Goal: Information Seeking & Learning: Check status

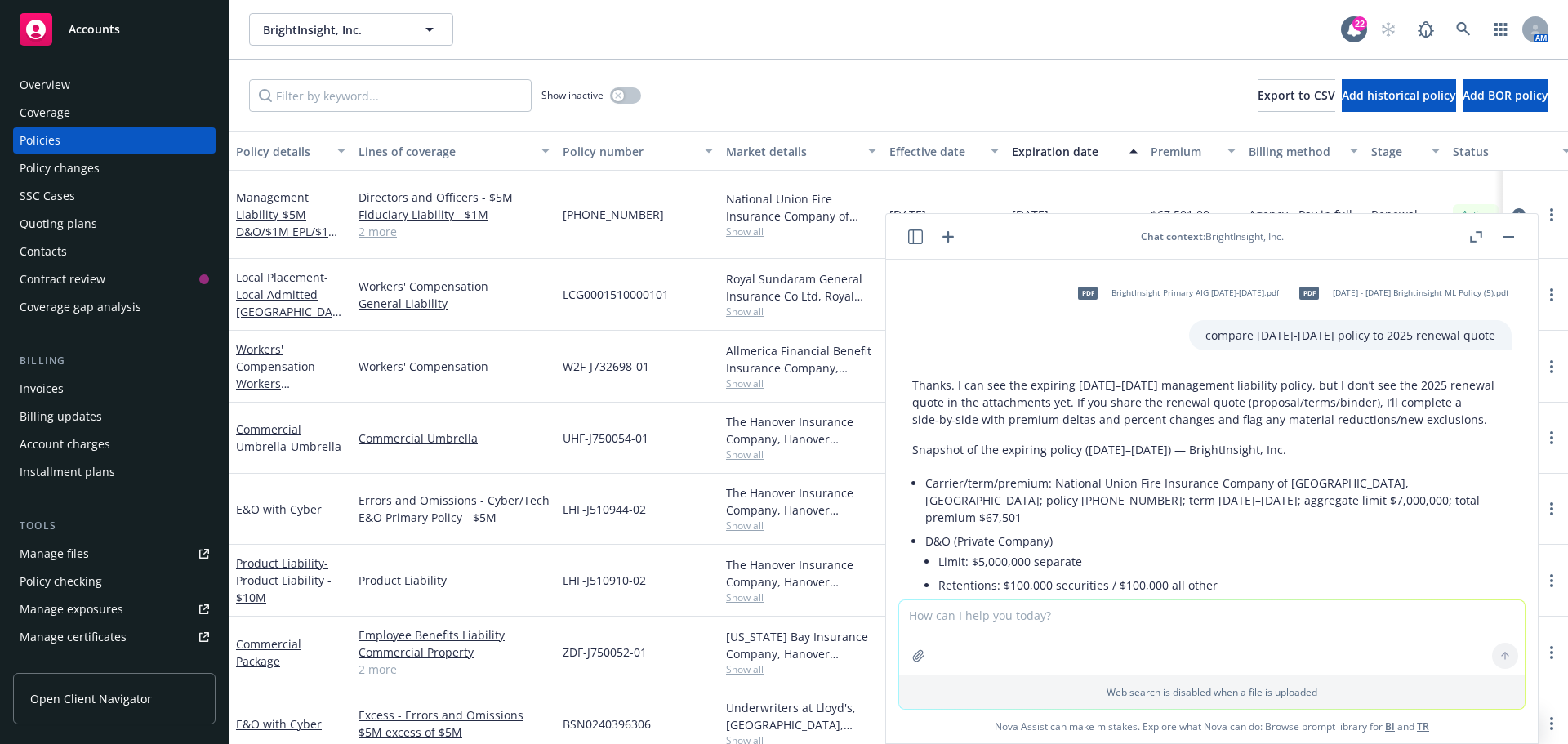
scroll to position [844, 0]
